Goal: Task Accomplishment & Management: Manage account settings

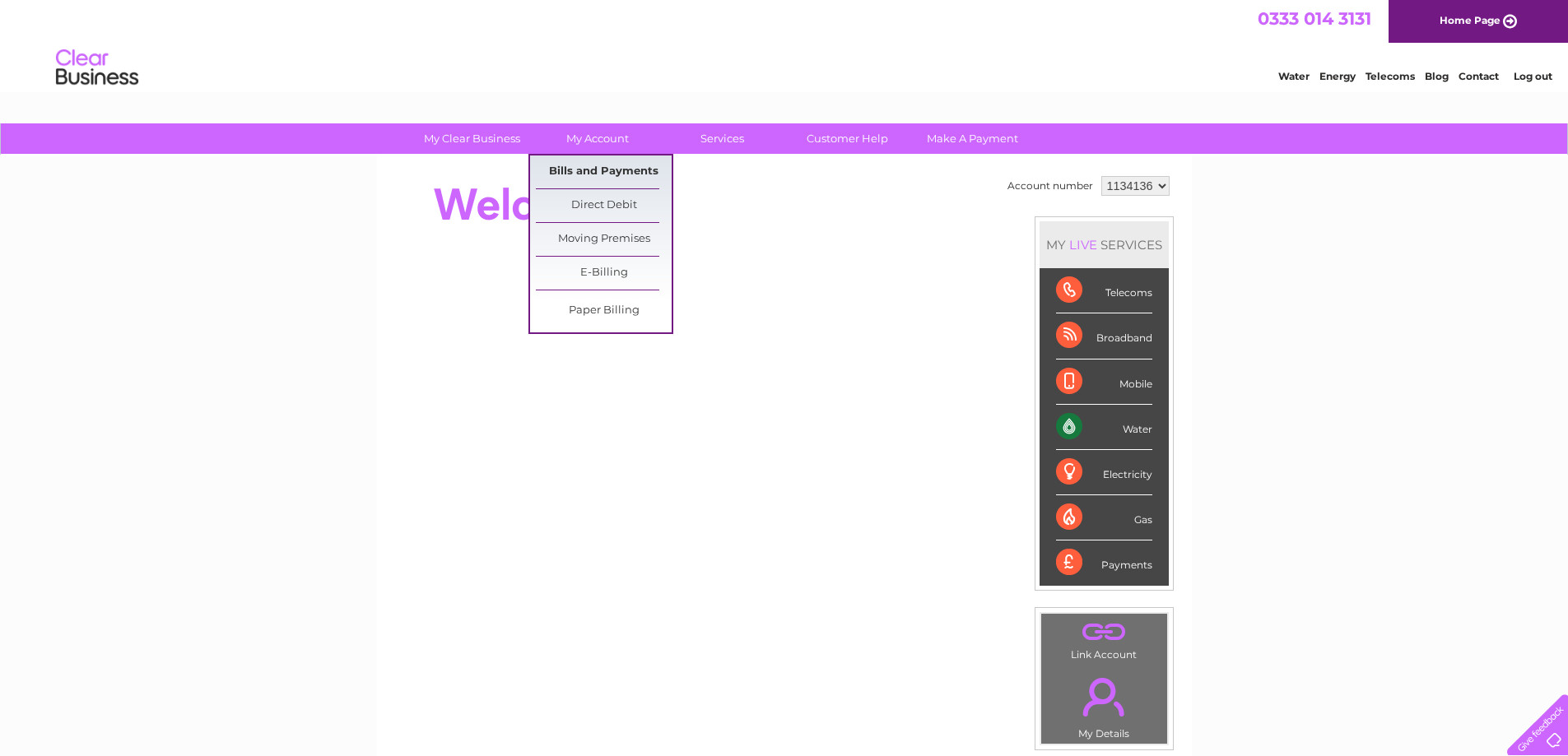
click at [595, 167] on link "Bills and Payments" at bounding box center [603, 172] width 136 height 33
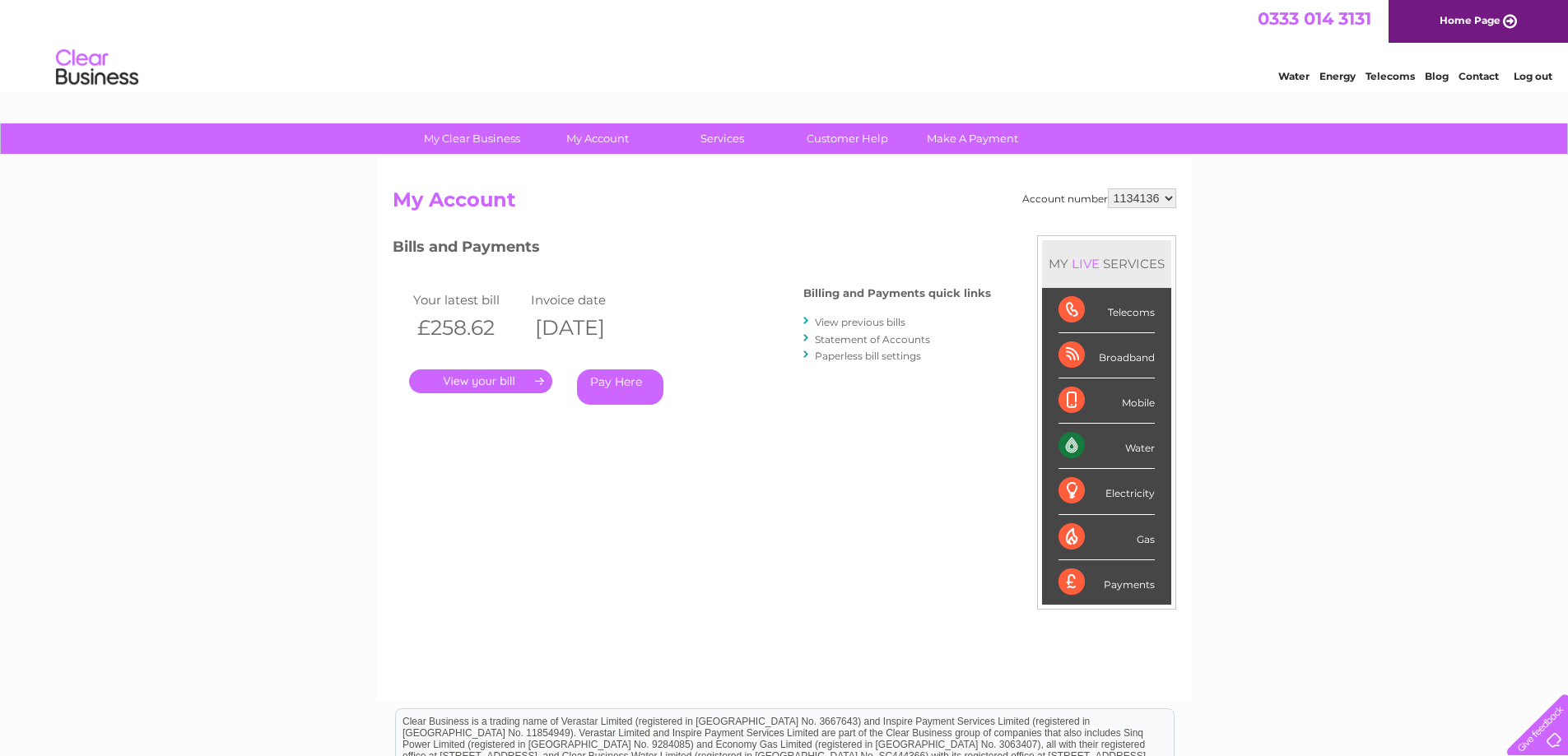
click at [470, 378] on link "." at bounding box center [480, 380] width 143 height 24
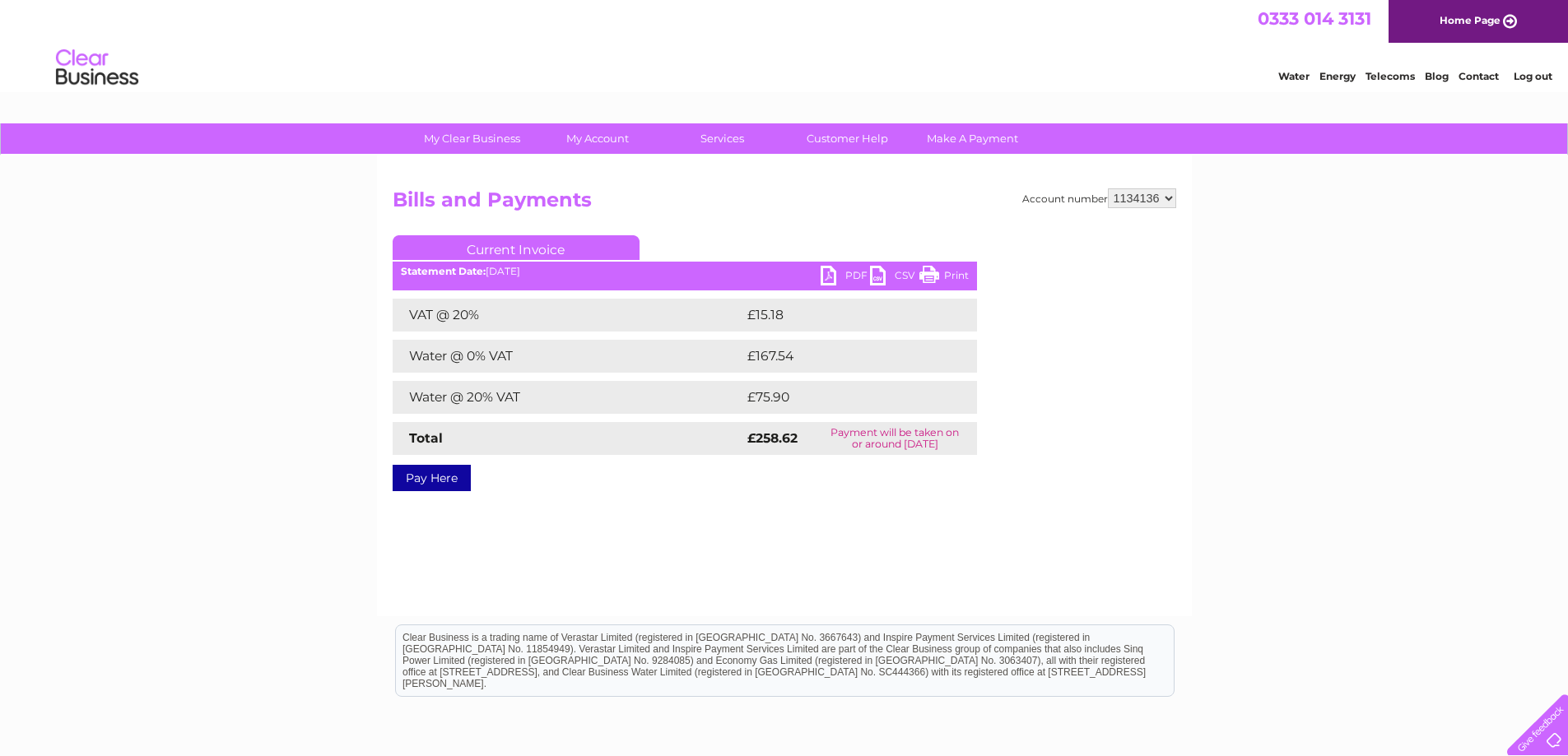
click at [855, 274] on link "PDF" at bounding box center [846, 277] width 49 height 24
